Goal: Task Accomplishment & Management: Use online tool/utility

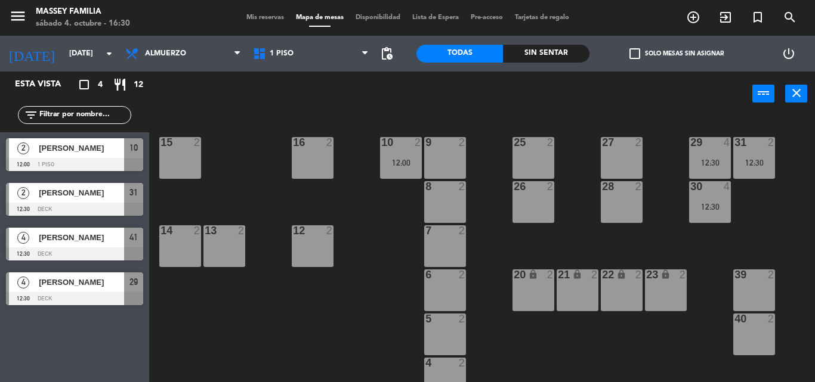
click at [183, 154] on div "15 2" at bounding box center [180, 158] width 42 height 42
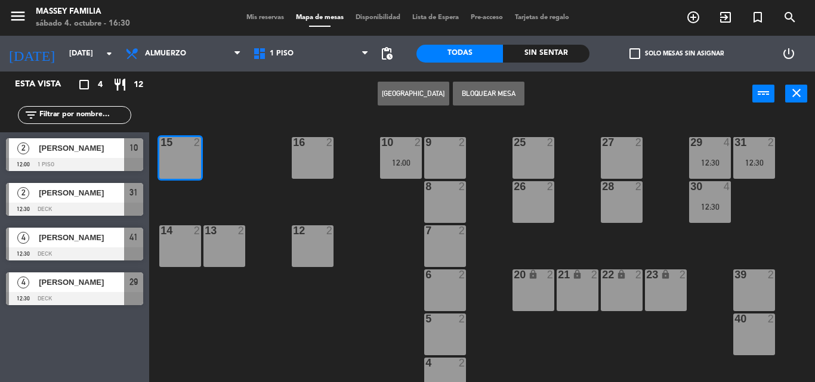
click at [493, 92] on button "Bloquear Mesa" at bounding box center [489, 94] width 72 height 24
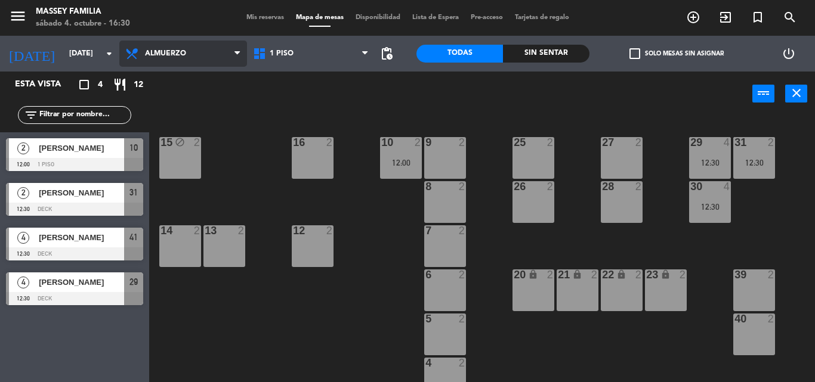
click at [177, 54] on span "Almuerzo" at bounding box center [165, 54] width 41 height 8
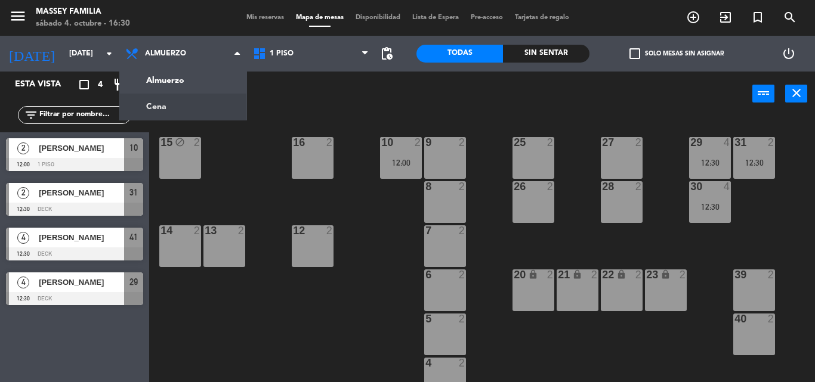
drag, startPoint x: 215, startPoint y: 101, endPoint x: 216, endPoint y: 95, distance: 6.0
click at [216, 96] on ng-component "menu [PERSON_NAME] FAMILIA [DATE] 4. octubre - 16:30 Mis reservas Mapa de mesas…" at bounding box center [407, 191] width 815 height 382
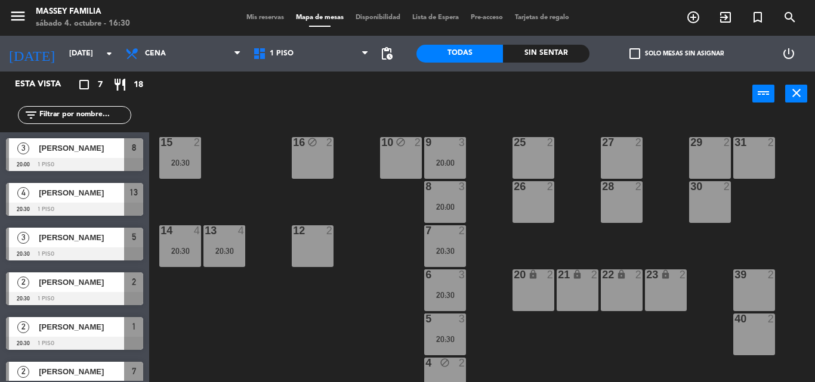
click at [633, 155] on div "27 2" at bounding box center [622, 158] width 42 height 42
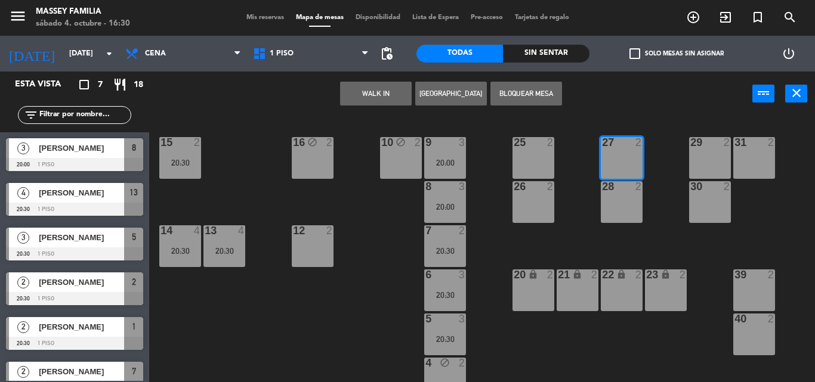
click at [522, 101] on button "Bloquear Mesa" at bounding box center [526, 94] width 72 height 24
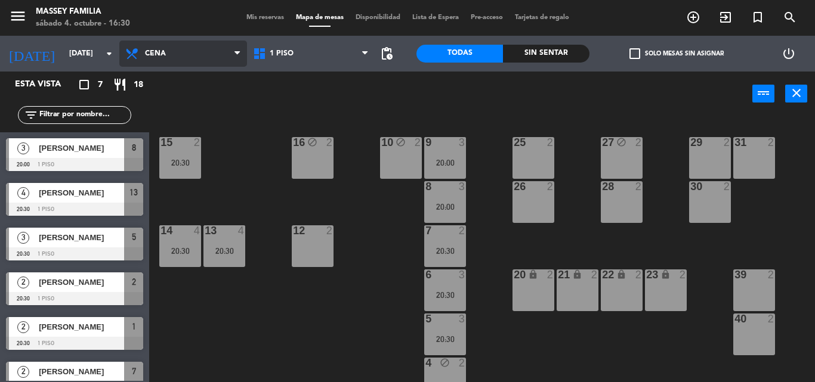
click at [154, 57] on span "Cena" at bounding box center [155, 54] width 21 height 8
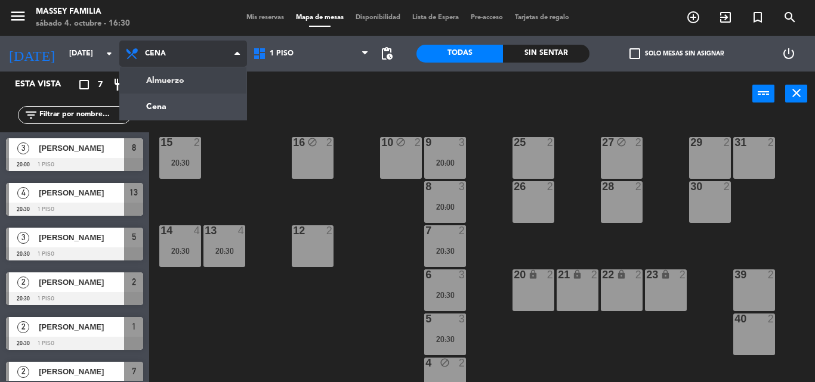
click at [175, 72] on ng-component "menu [PERSON_NAME] FAMILIA [DATE] 4. octubre - 16:30 Mis reservas Mapa de mesas…" at bounding box center [407, 191] width 815 height 382
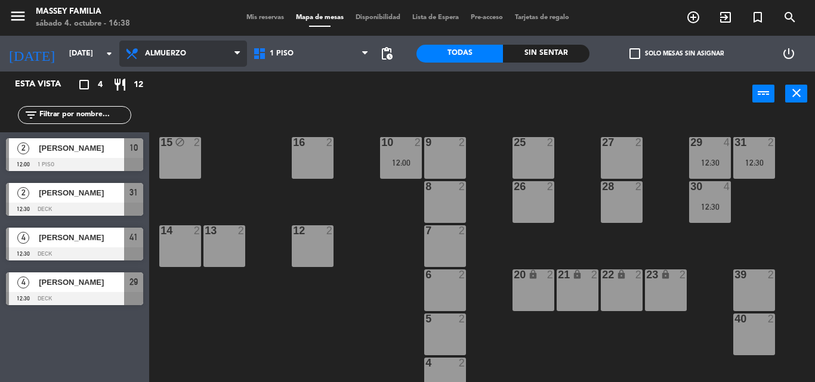
click at [169, 51] on span "Almuerzo" at bounding box center [165, 54] width 41 height 8
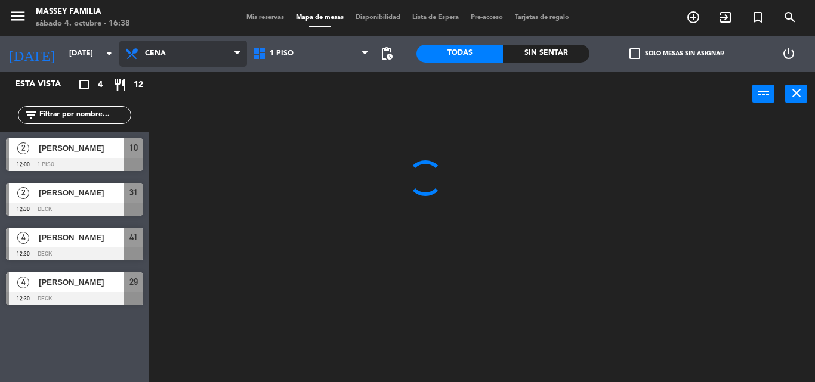
click at [179, 103] on ng-component "menu [PERSON_NAME] FAMILIA [DATE] 4. octubre - 16:38 Mis reservas Mapa de mesas…" at bounding box center [407, 191] width 815 height 382
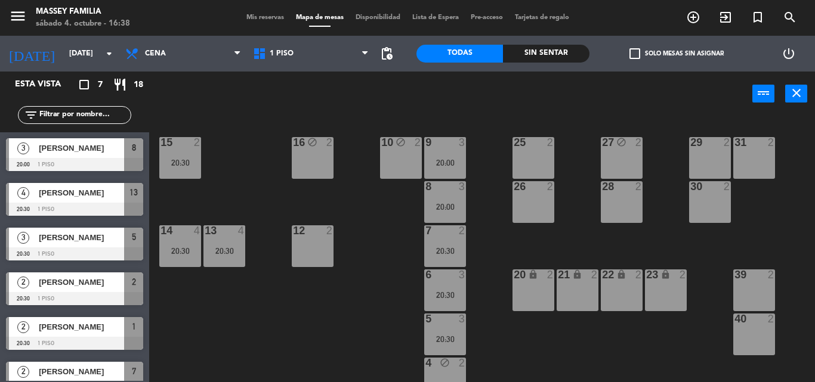
click at [538, 171] on div "25 2" at bounding box center [533, 158] width 42 height 42
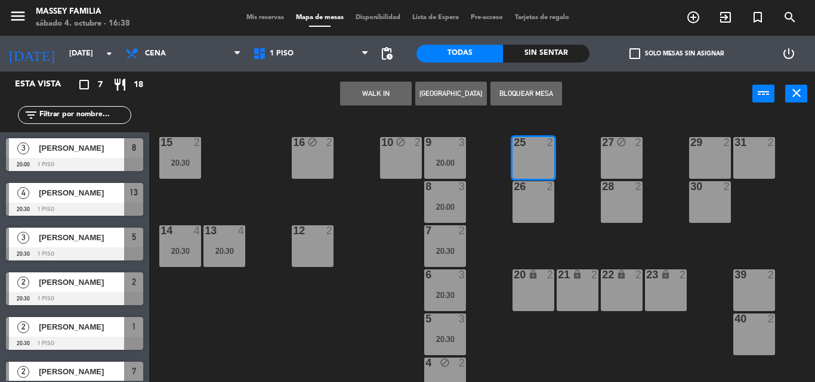
drag, startPoint x: 525, startPoint y: 92, endPoint x: 522, endPoint y: 123, distance: 30.5
click at [524, 93] on button "Bloquear Mesa" at bounding box center [526, 94] width 72 height 24
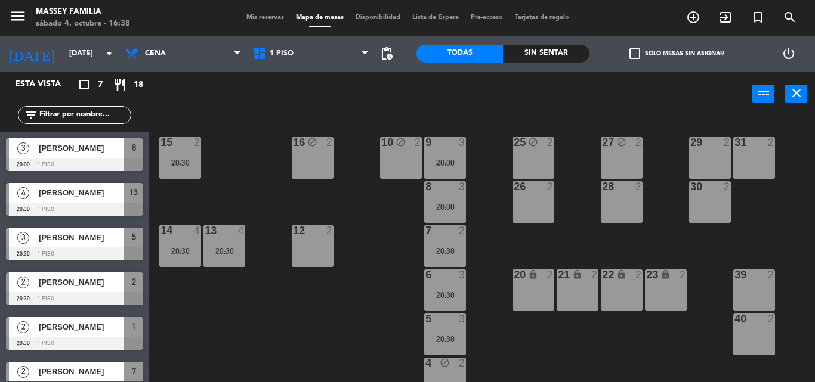
scroll to position [156, 0]
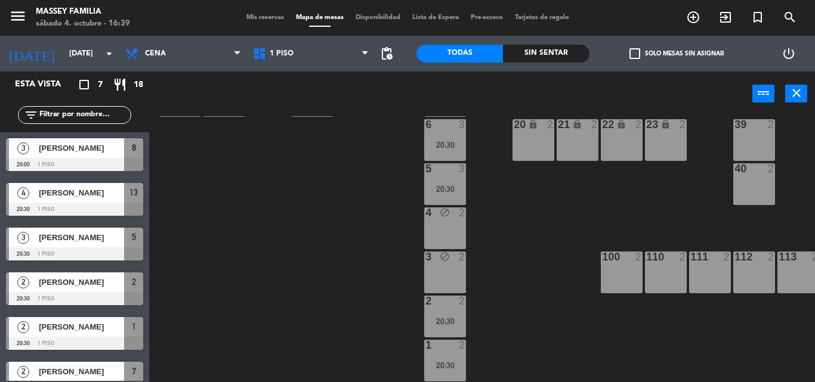
click at [705, 279] on div "111 2" at bounding box center [710, 273] width 42 height 42
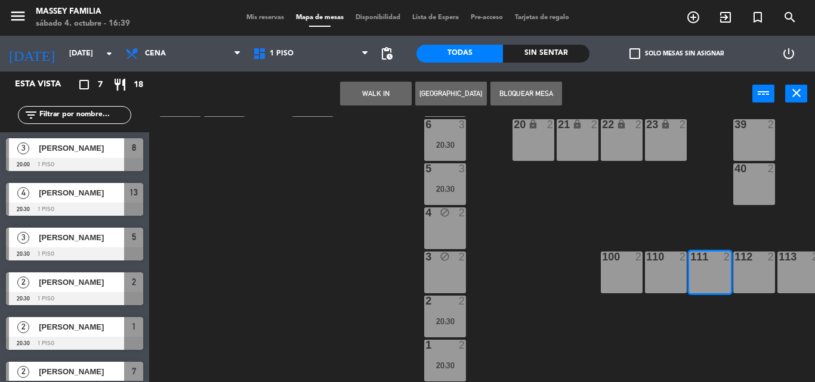
drag, startPoint x: 542, startPoint y: 88, endPoint x: 764, endPoint y: 228, distance: 262.4
click at [543, 87] on button "Bloquear Mesa" at bounding box center [526, 94] width 72 height 24
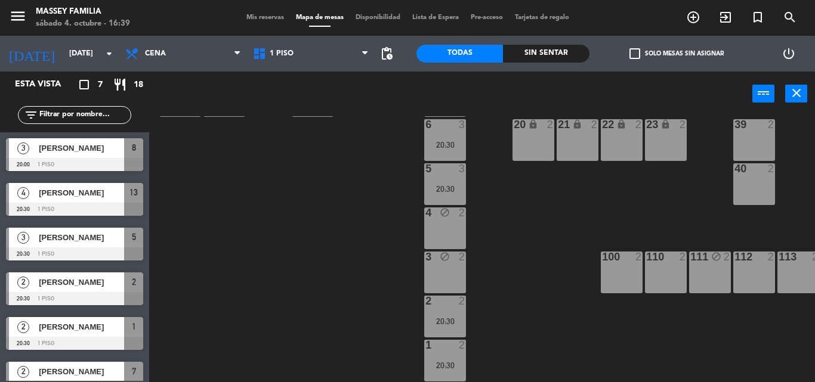
drag, startPoint x: 793, startPoint y: 271, endPoint x: 793, endPoint y: 252, distance: 19.1
click at [797, 267] on div "113 2" at bounding box center [798, 273] width 42 height 42
click at [797, 270] on div "113 2" at bounding box center [798, 273] width 42 height 42
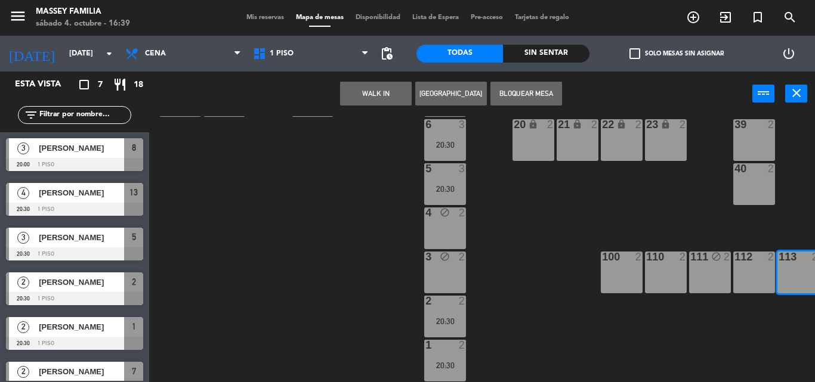
drag, startPoint x: 549, startPoint y: 86, endPoint x: 445, endPoint y: 146, distance: 120.2
click at [545, 88] on button "Bloquear Mesa" at bounding box center [526, 94] width 72 height 24
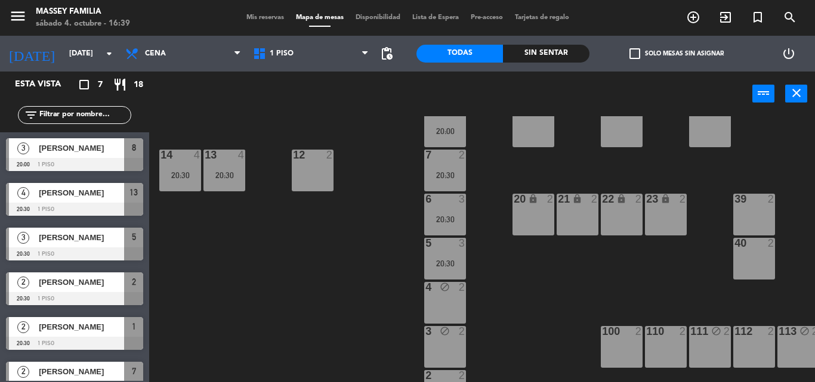
scroll to position [0, 0]
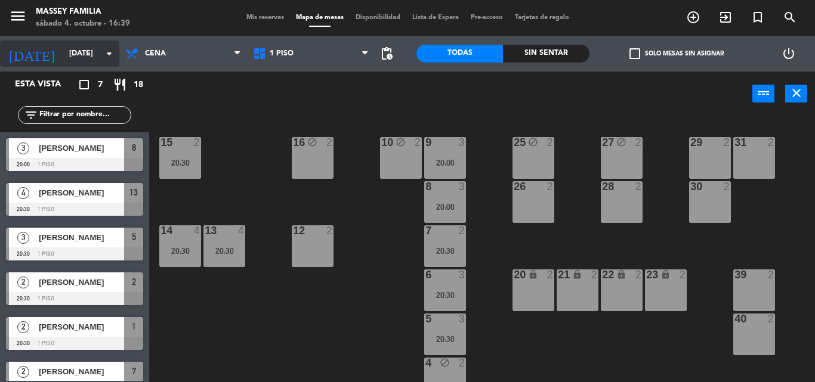
click at [110, 50] on icon "arrow_drop_down" at bounding box center [109, 54] width 14 height 14
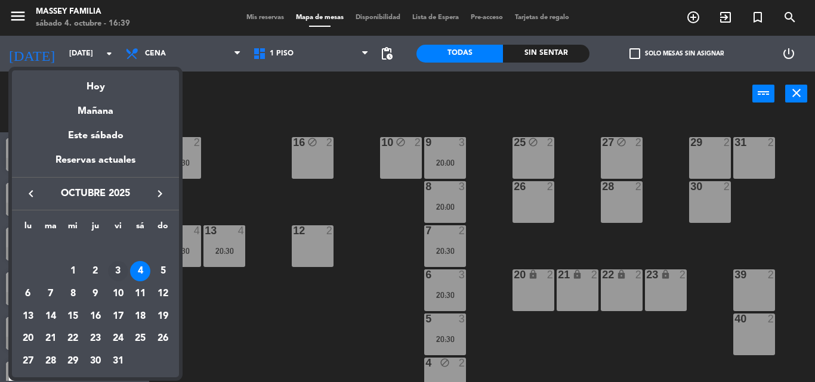
click at [116, 273] on div "3" at bounding box center [118, 271] width 20 height 20
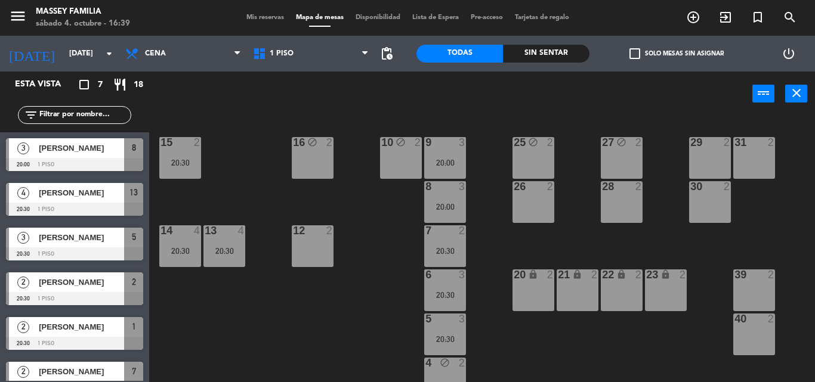
type input "[DATE]"
